Goal: Navigation & Orientation: Find specific page/section

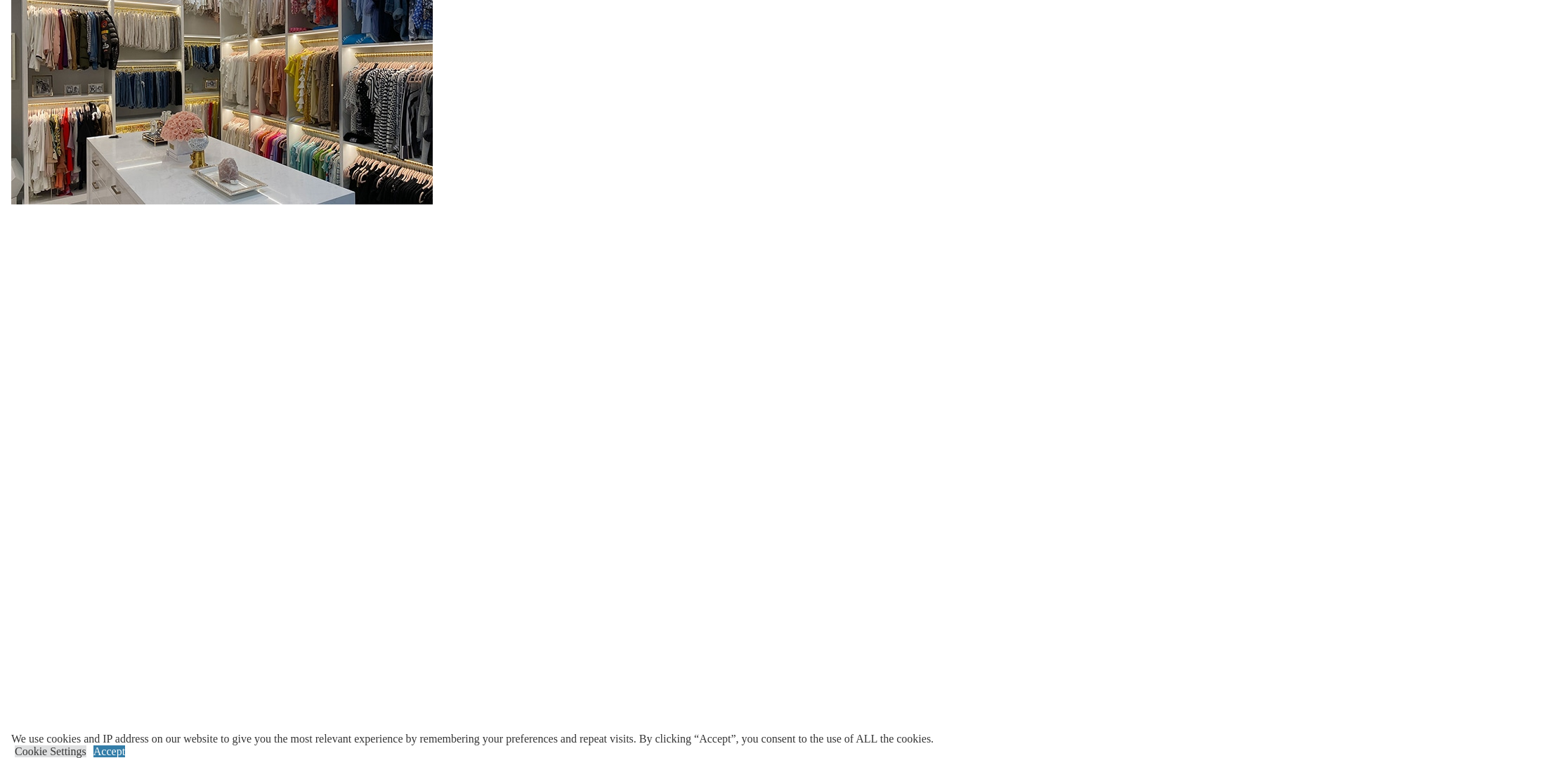
scroll to position [1822, 0]
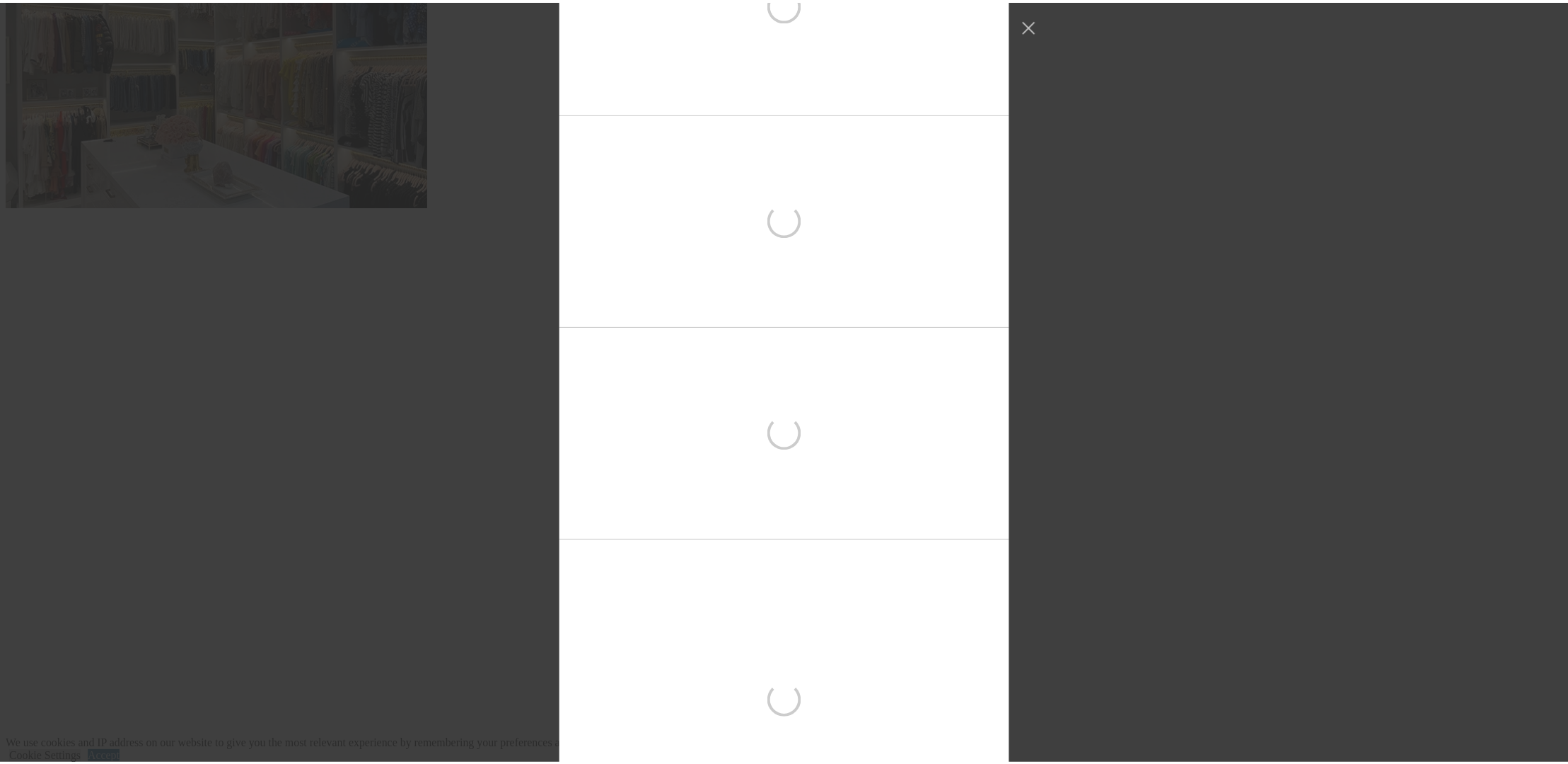
scroll to position [5942, 0]
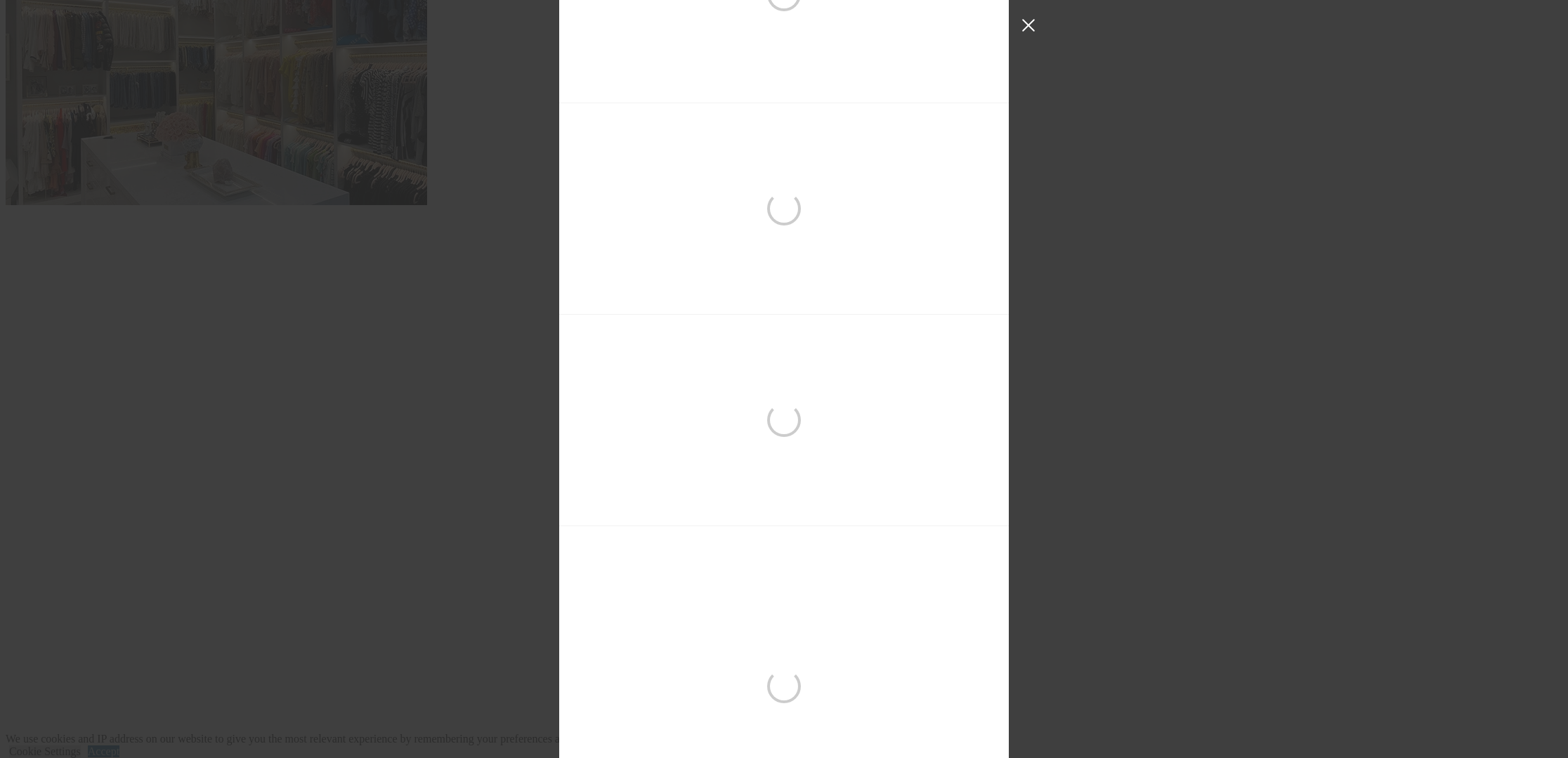
click at [1035, 16] on button "Close Instagram Feed Popup" at bounding box center [1029, 25] width 23 height 22
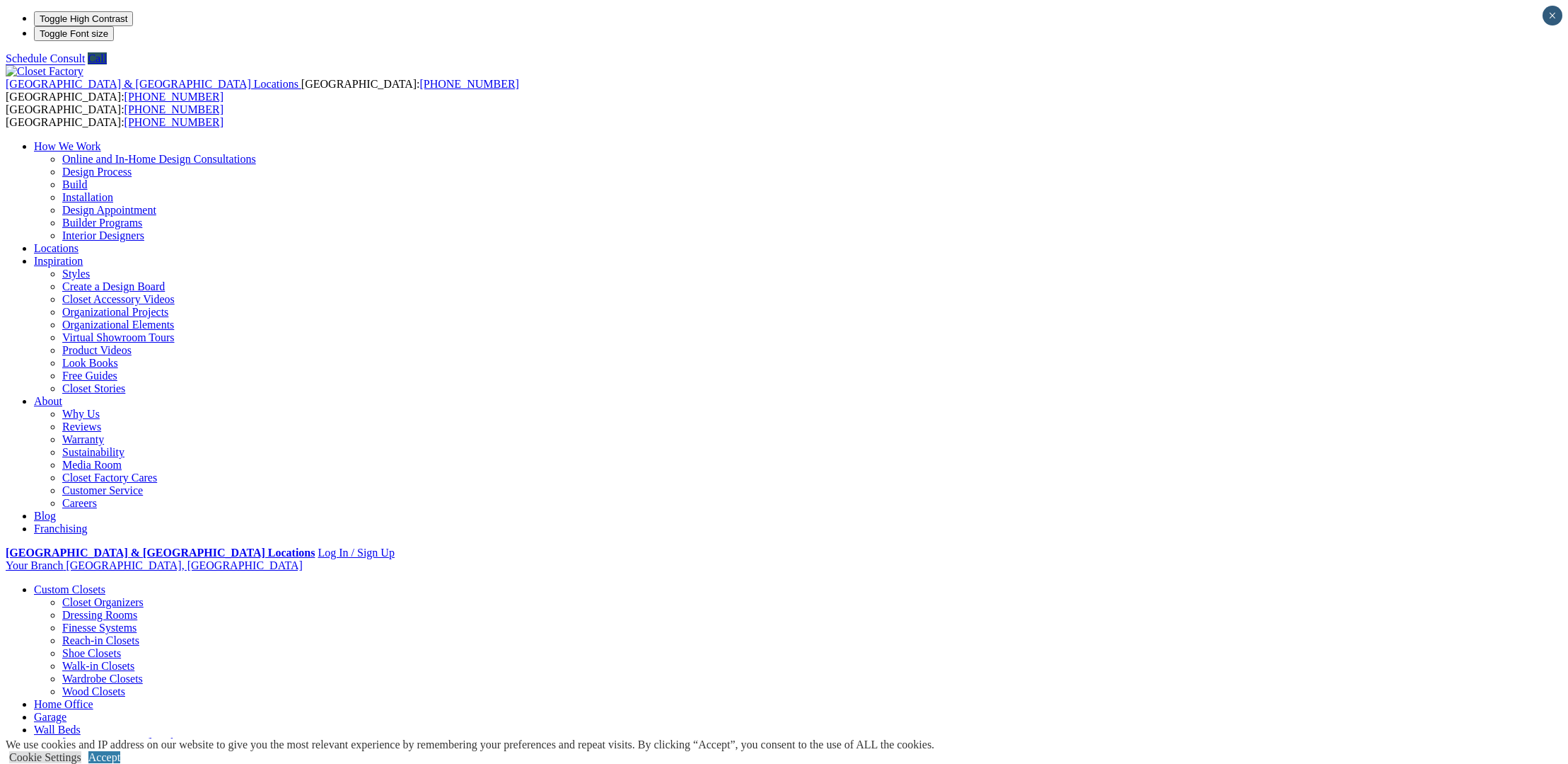
scroll to position [0, 0]
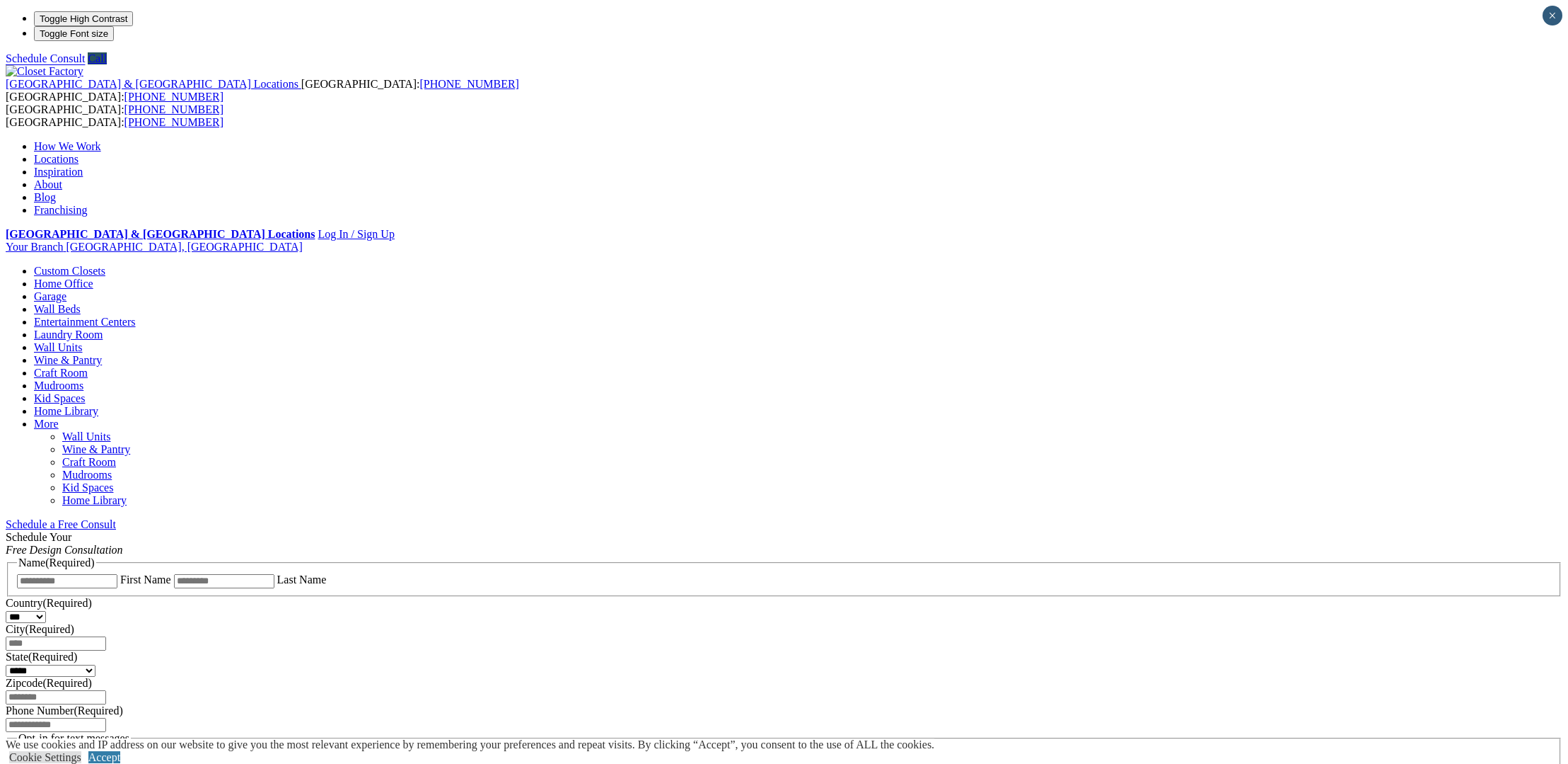
click at [136, 316] on link "Entertainment Centers" at bounding box center [85, 322] width 102 height 12
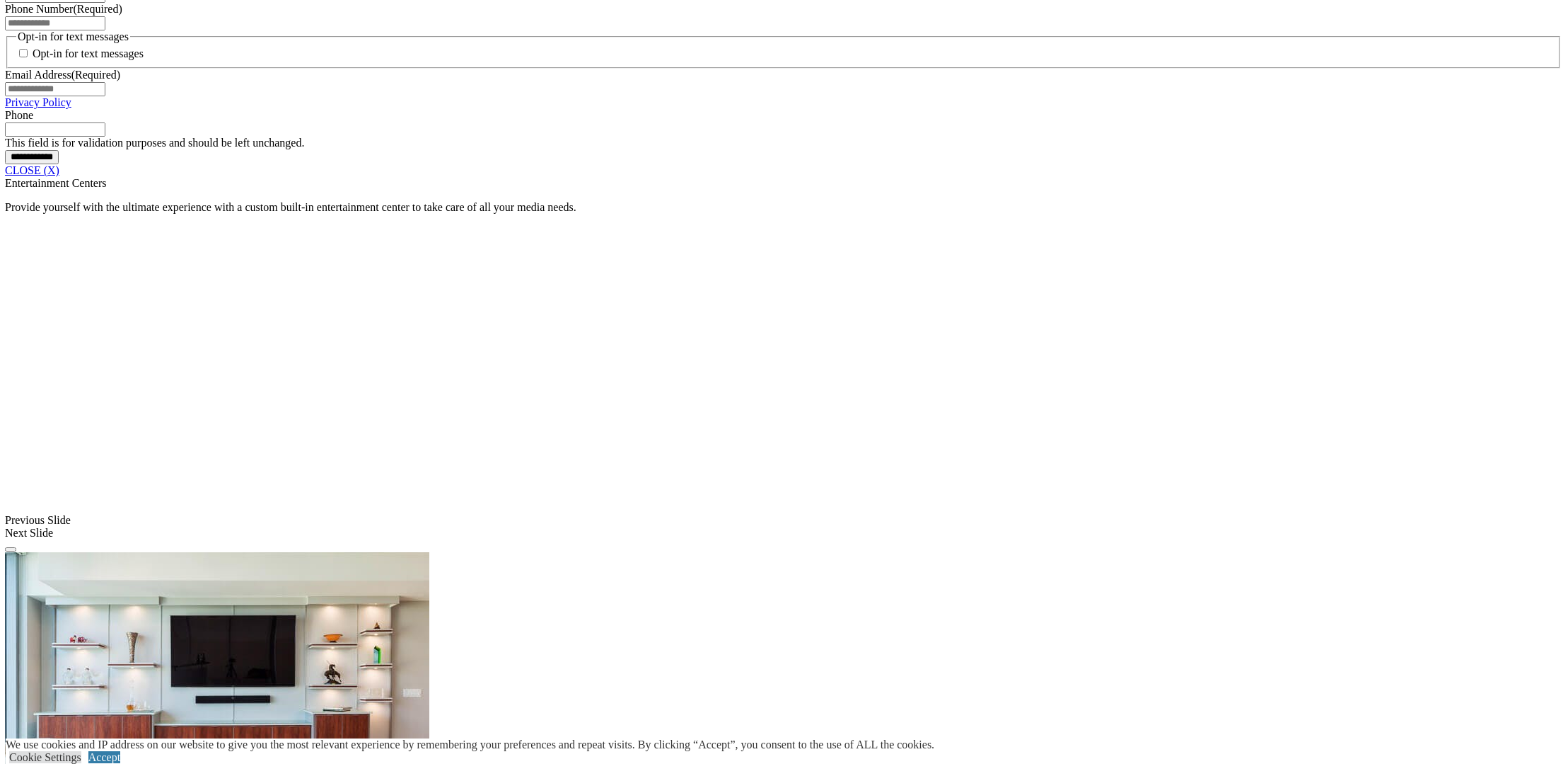
scroll to position [1135, 0]
click at [60, 176] on link "CLOSE (X)" at bounding box center [32, 170] width 54 height 12
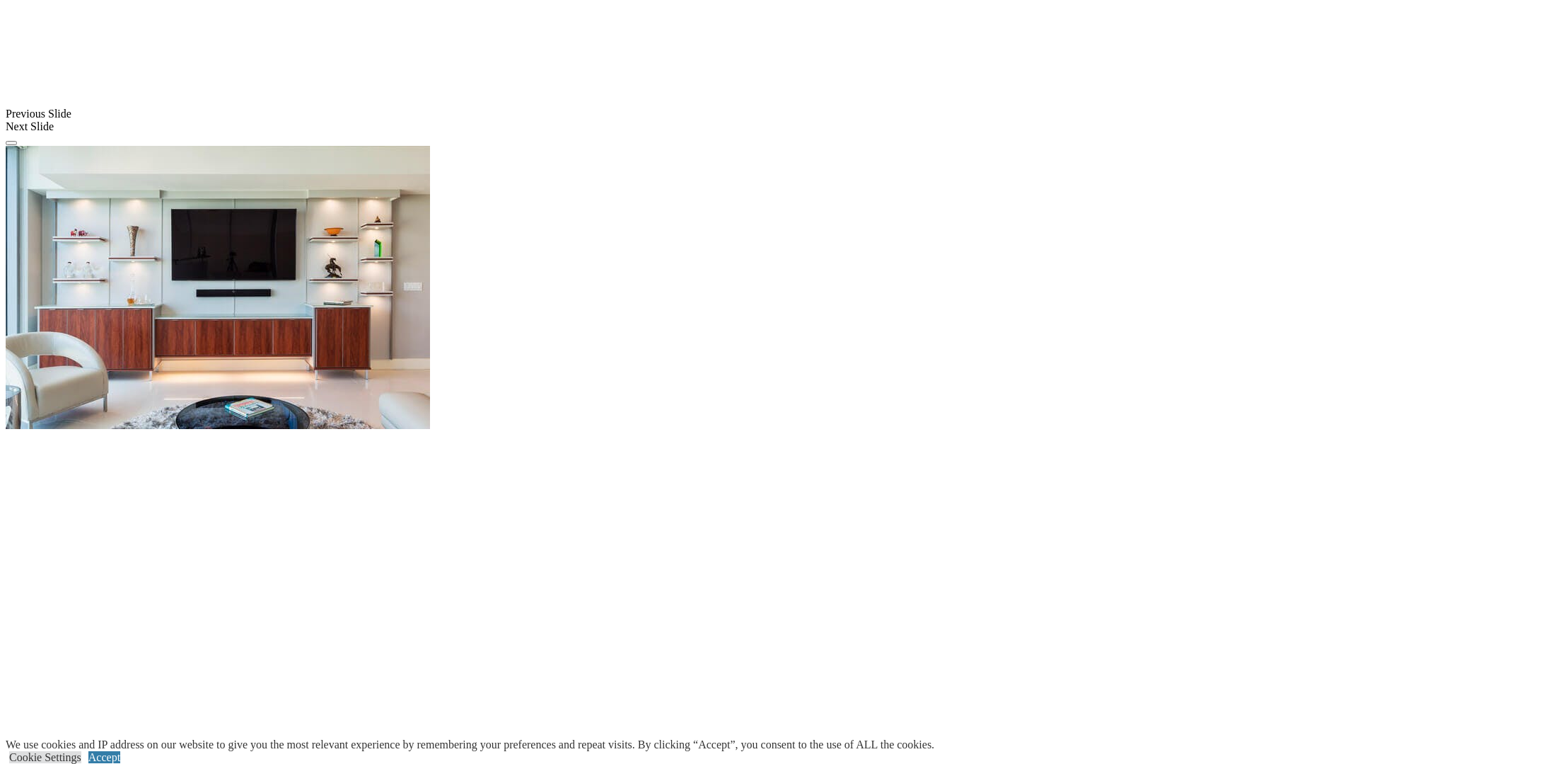
scroll to position [1202, 0]
